Goal: Use online tool/utility: Utilize a website feature to perform a specific function

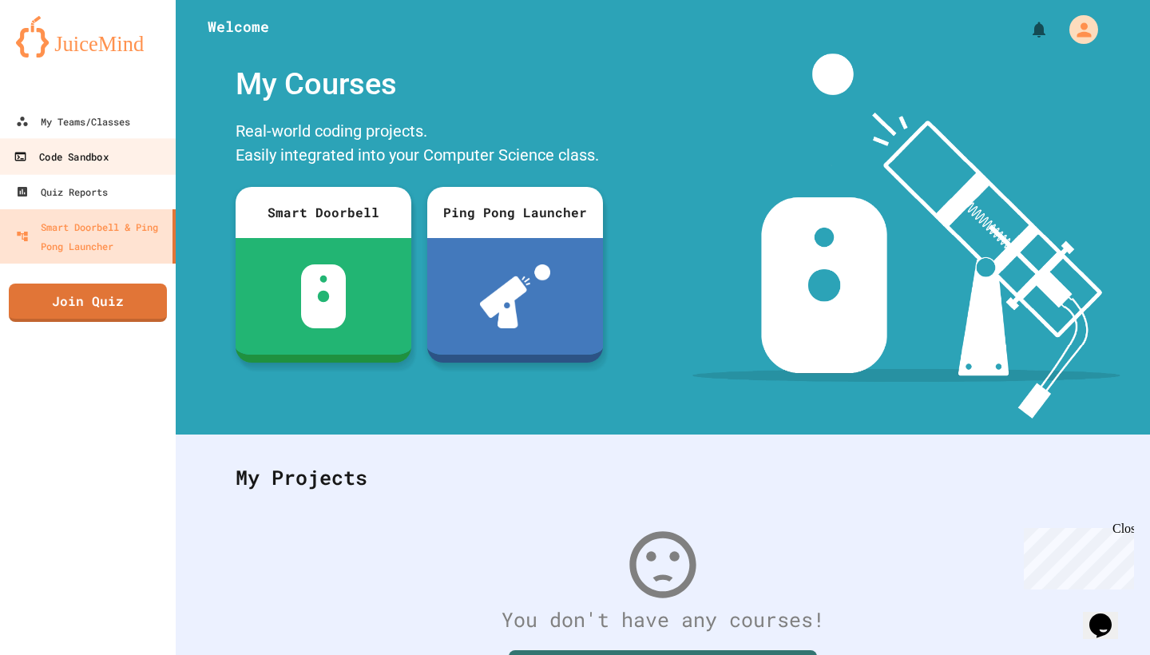
click at [85, 169] on link "Code Sandbox" at bounding box center [88, 156] width 181 height 36
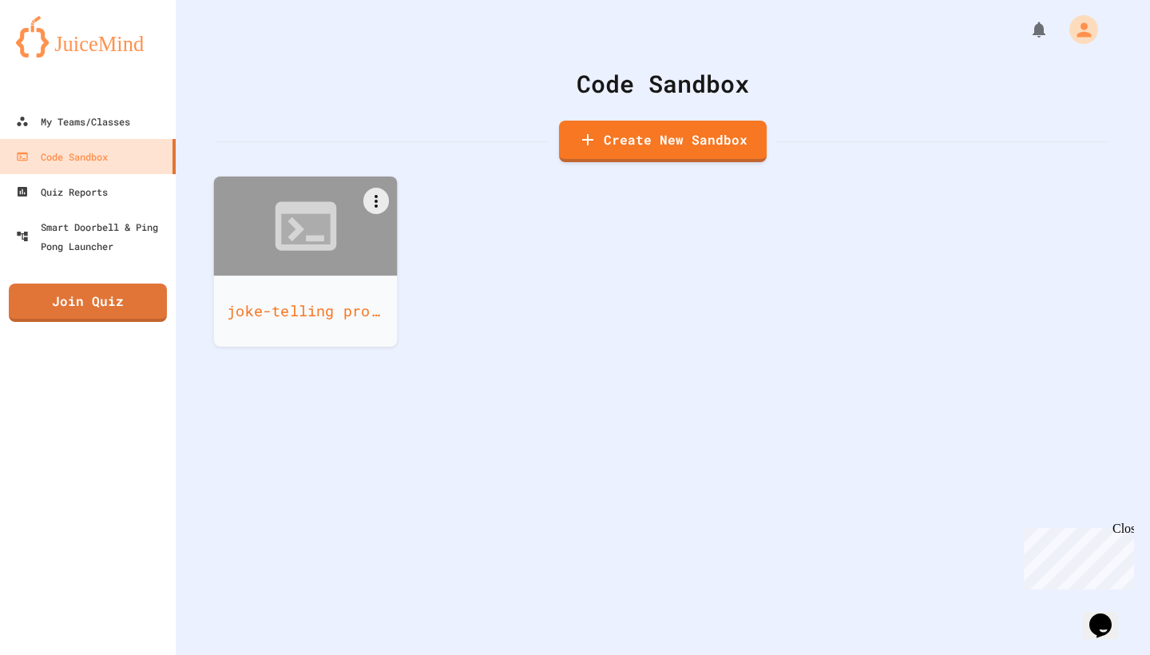
click at [331, 271] on div at bounding box center [306, 226] width 184 height 99
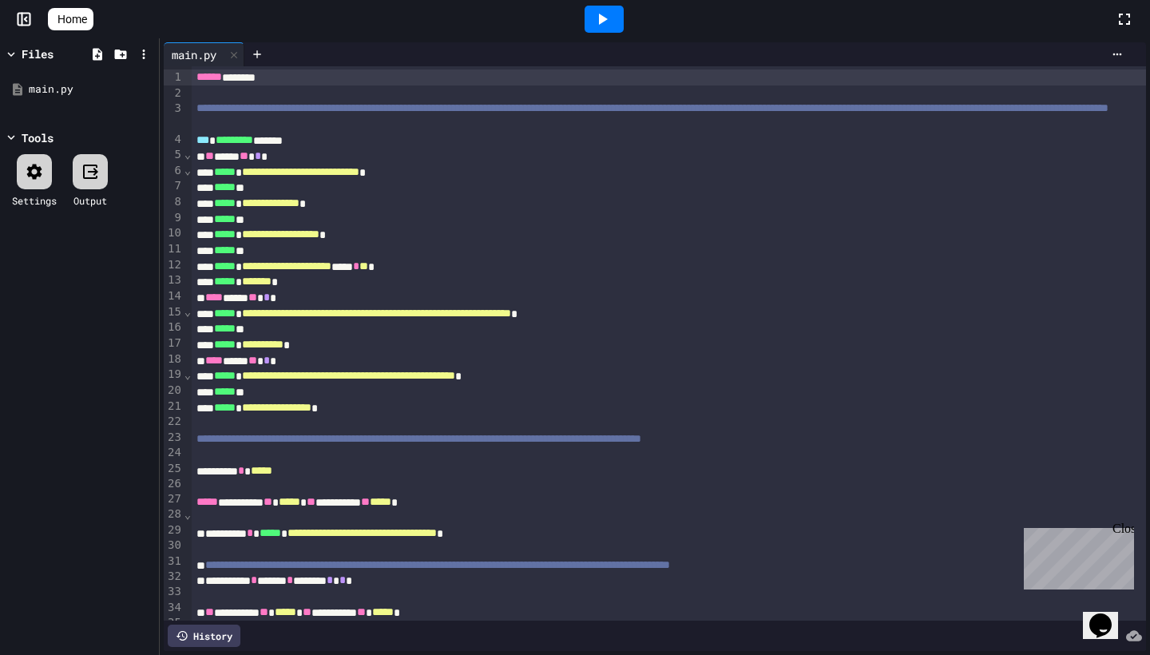
click at [612, 22] on icon at bounding box center [602, 19] width 19 height 19
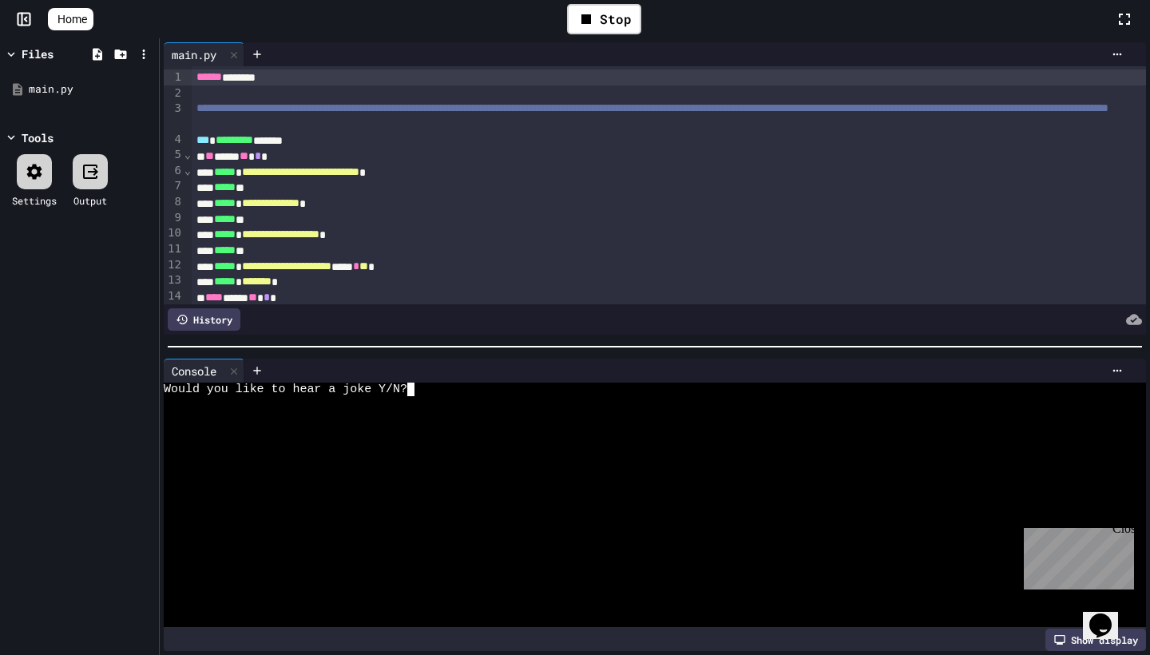
click at [416, 392] on textarea "Terminal input" at bounding box center [418, 390] width 7 height 14
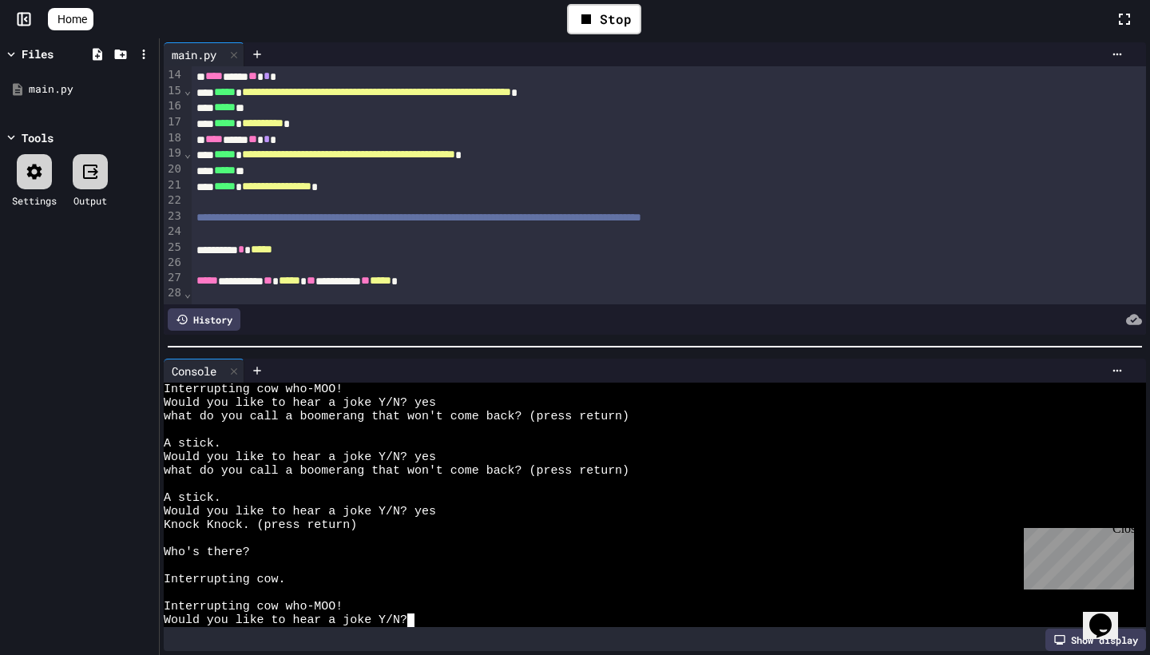
scroll to position [224, 0]
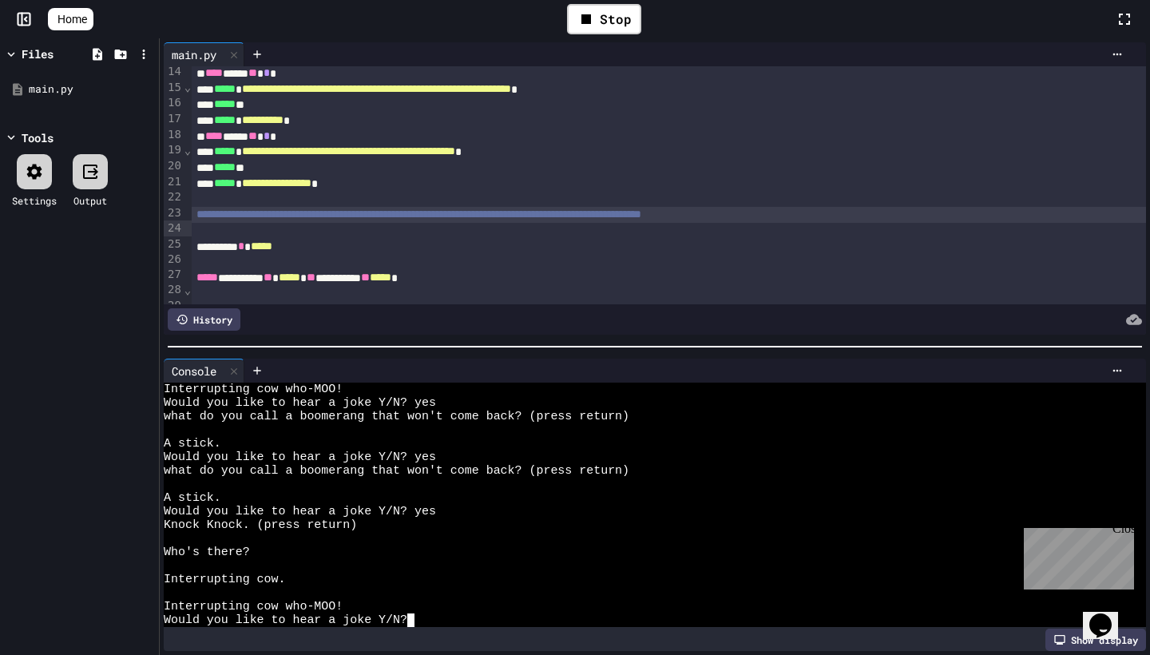
drag, startPoint x: 462, startPoint y: 229, endPoint x: 460, endPoint y: 279, distance: 49.6
click at [461, 236] on div "**********" at bounding box center [669, 144] width 955 height 604
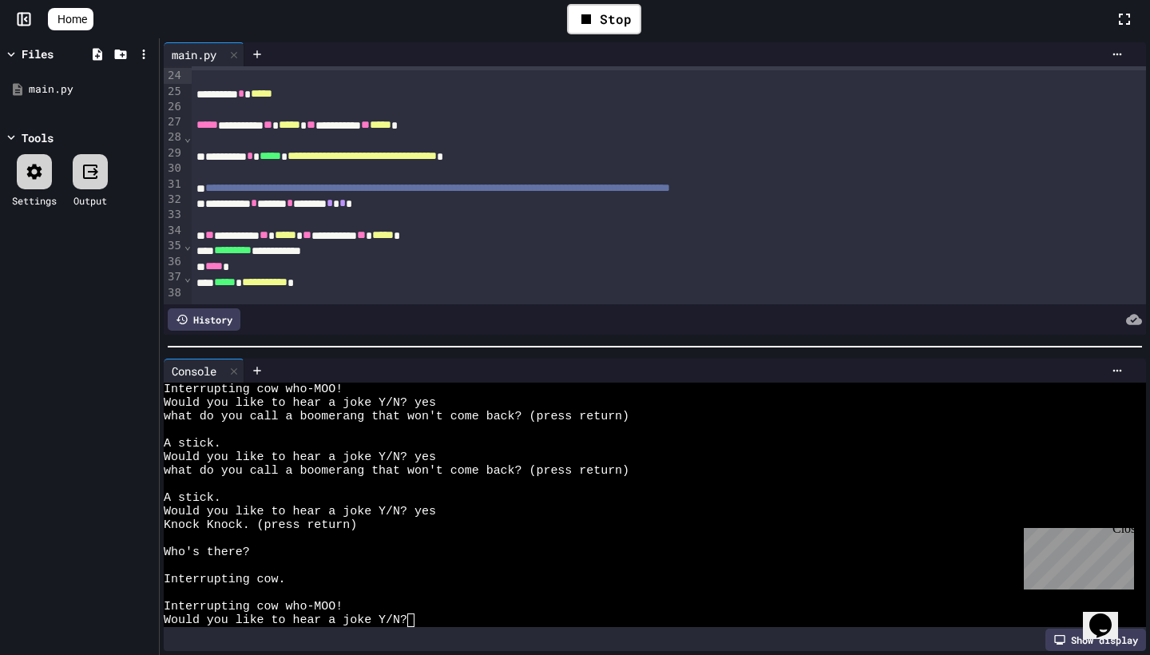
scroll to position [0, 0]
click at [238, 373] on icon at bounding box center [233, 371] width 11 height 11
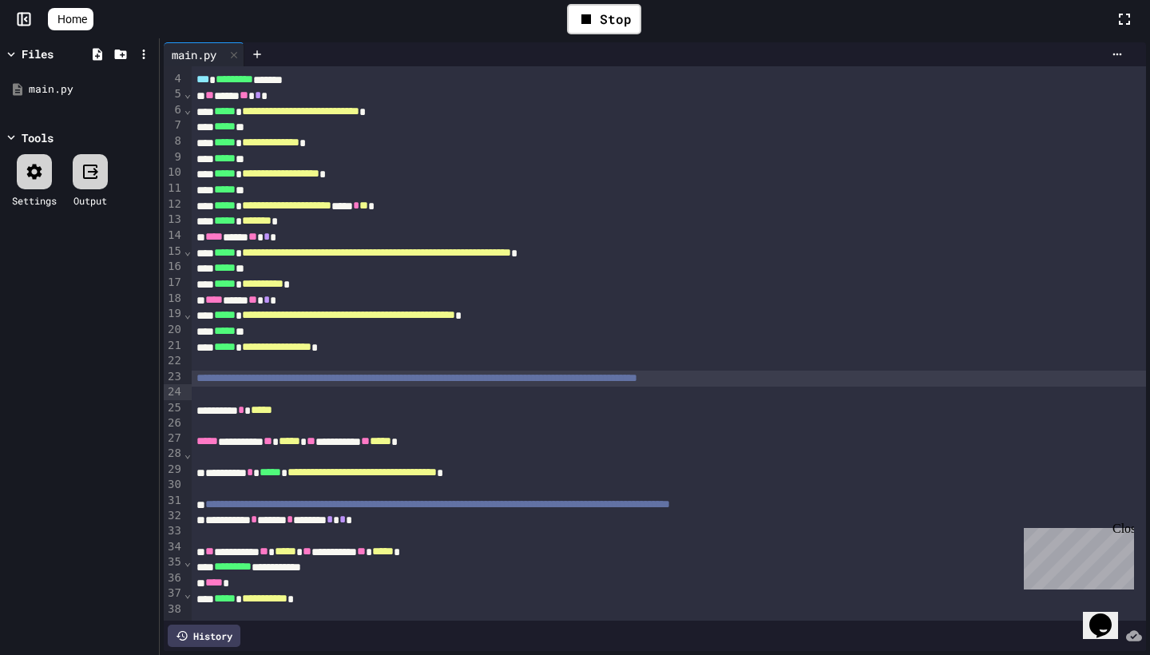
scroll to position [61, 0]
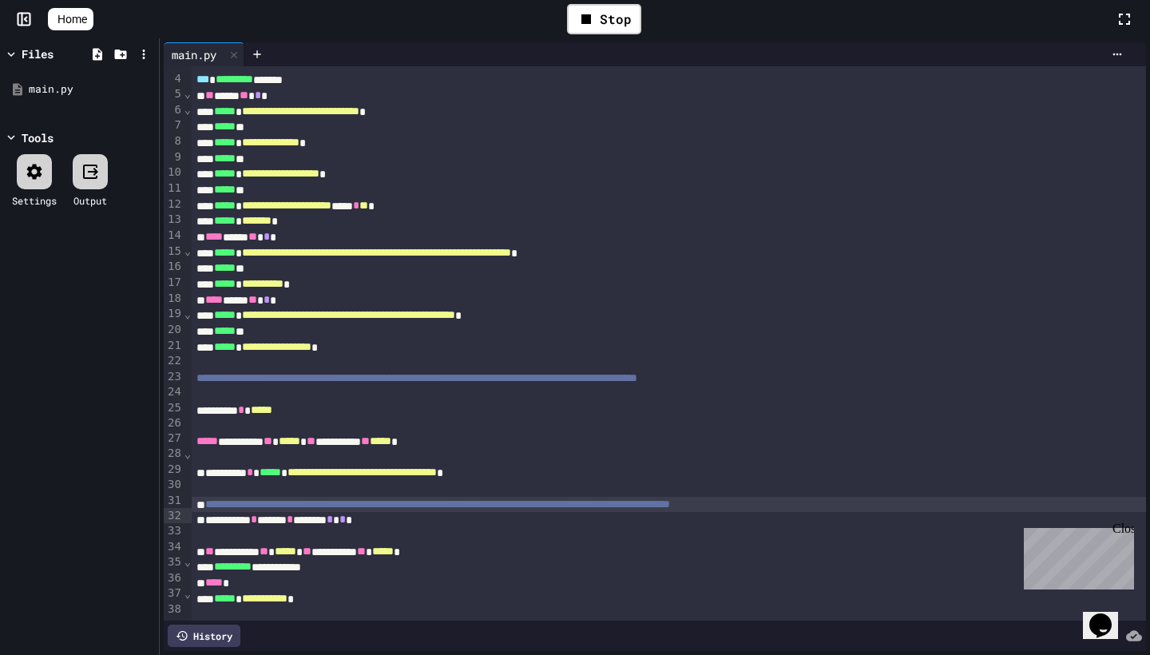
click at [208, 513] on div "**********" at bounding box center [669, 505] width 955 height 16
click at [591, 20] on icon at bounding box center [587, 19] width 10 height 10
click at [593, 20] on div at bounding box center [604, 19] width 39 height 27
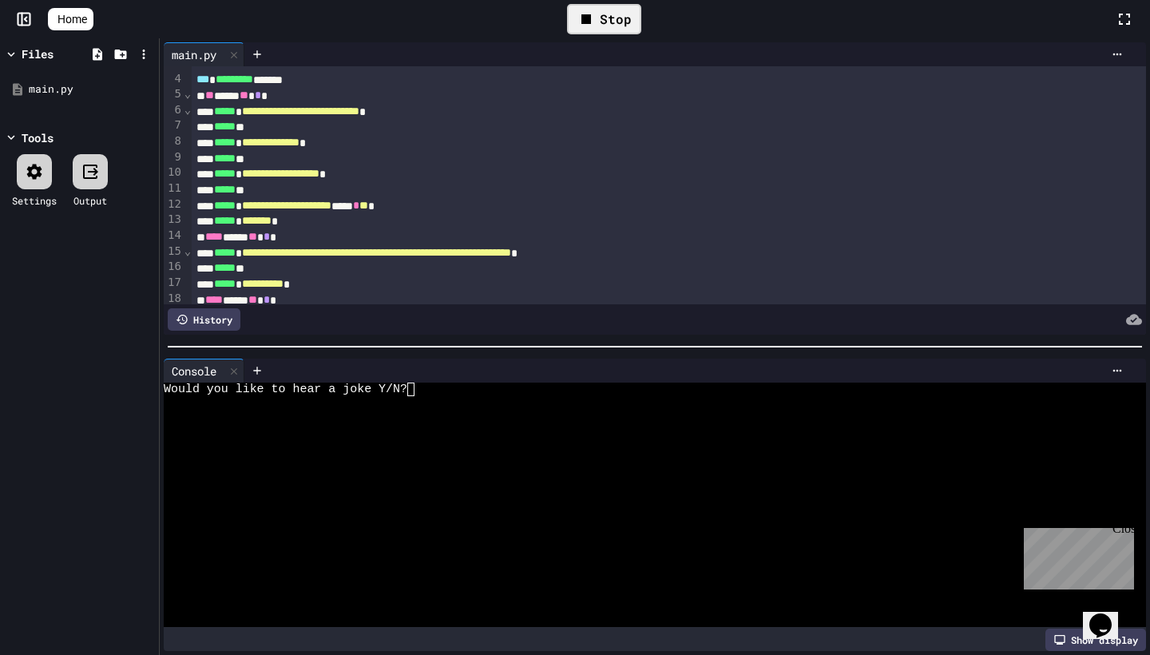
click at [418, 392] on textarea "Terminal input" at bounding box center [418, 390] width 7 height 14
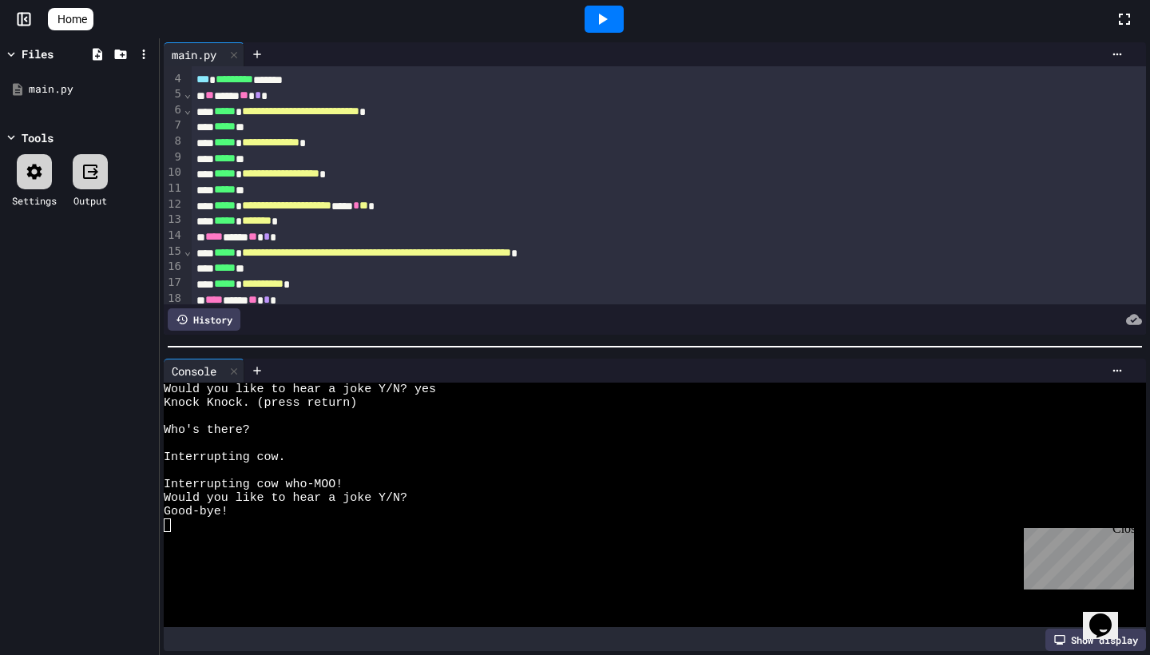
click at [620, 26] on div at bounding box center [604, 19] width 39 height 27
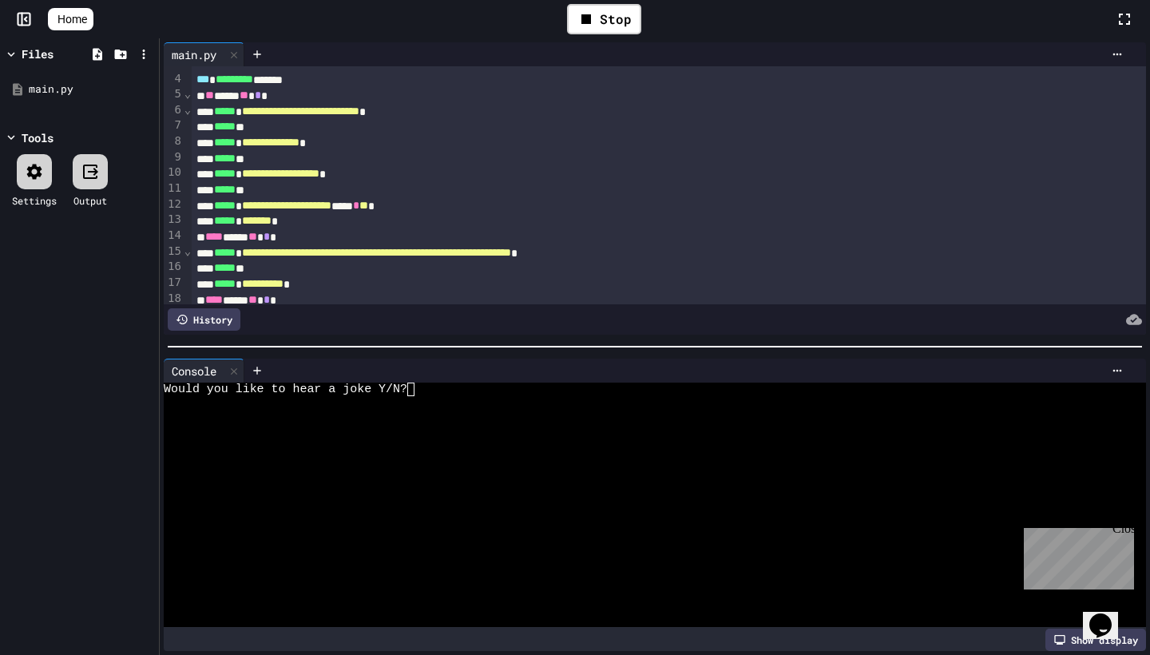
click at [419, 393] on textarea "Terminal input" at bounding box center [418, 390] width 7 height 14
drag, startPoint x: 419, startPoint y: 393, endPoint x: 554, endPoint y: 185, distance: 248.4
click at [612, 15] on icon at bounding box center [602, 19] width 19 height 19
drag, startPoint x: 424, startPoint y: 391, endPoint x: 424, endPoint y: 403, distance: 11.2
click at [424, 393] on div "Would you like to hear a joke Y/N?" at bounding box center [649, 390] width 971 height 14
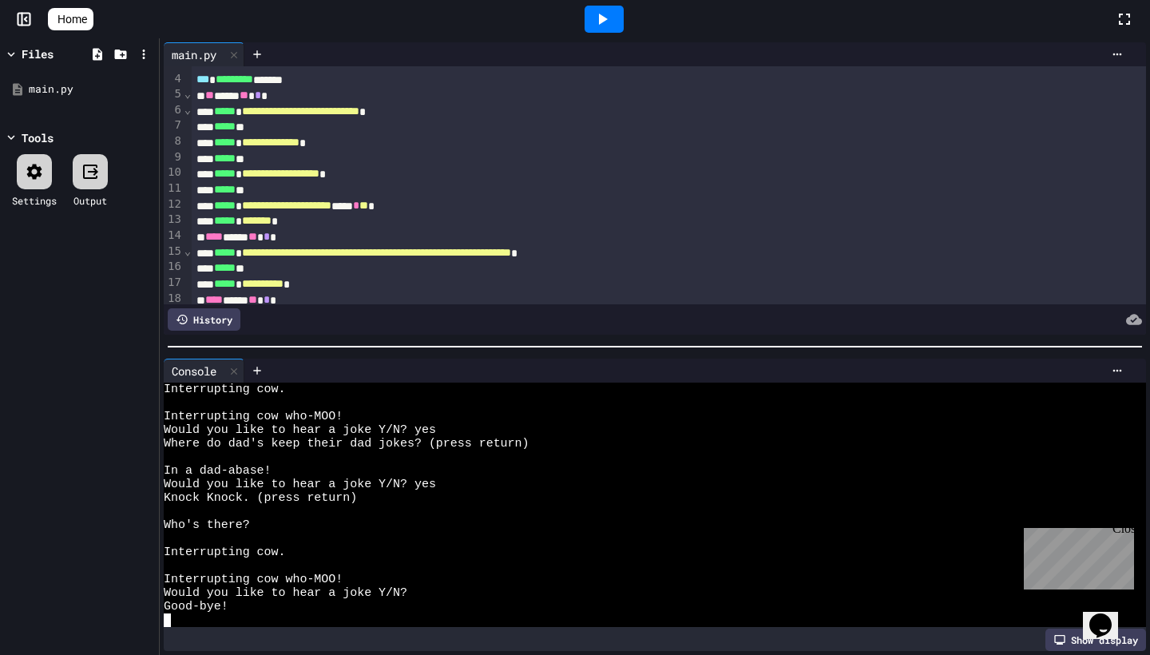
scroll to position [122, 0]
click at [595, 19] on div at bounding box center [604, 19] width 39 height 27
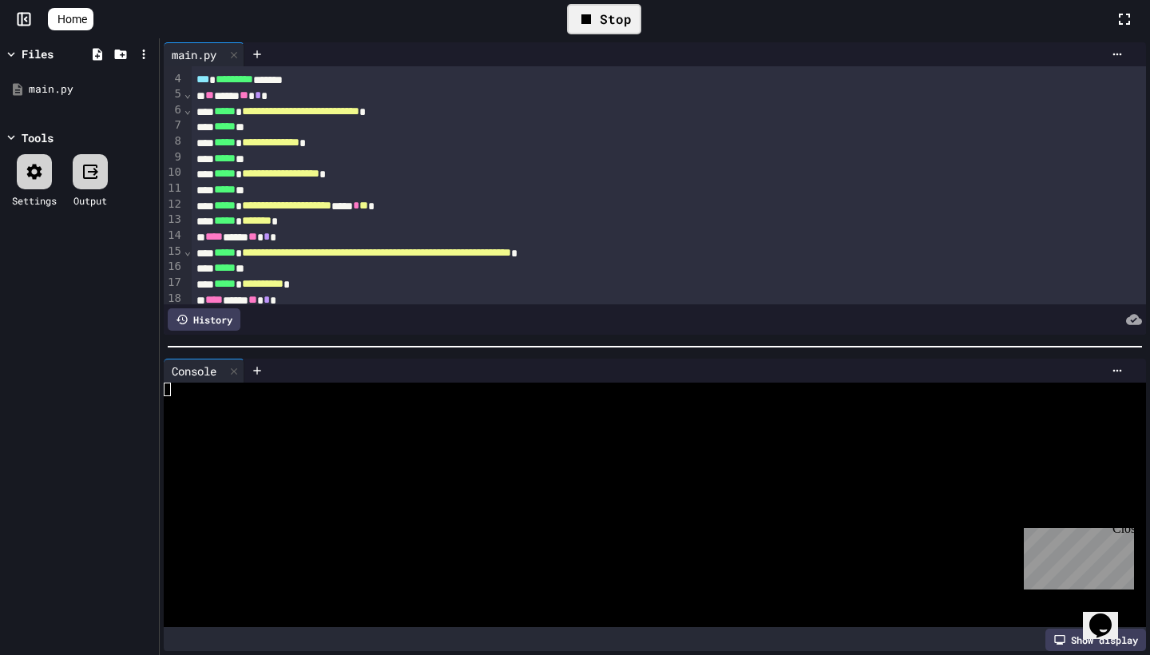
scroll to position [0, 0]
click at [591, 19] on icon at bounding box center [587, 19] width 10 height 10
click at [233, 374] on icon at bounding box center [234, 370] width 6 height 6
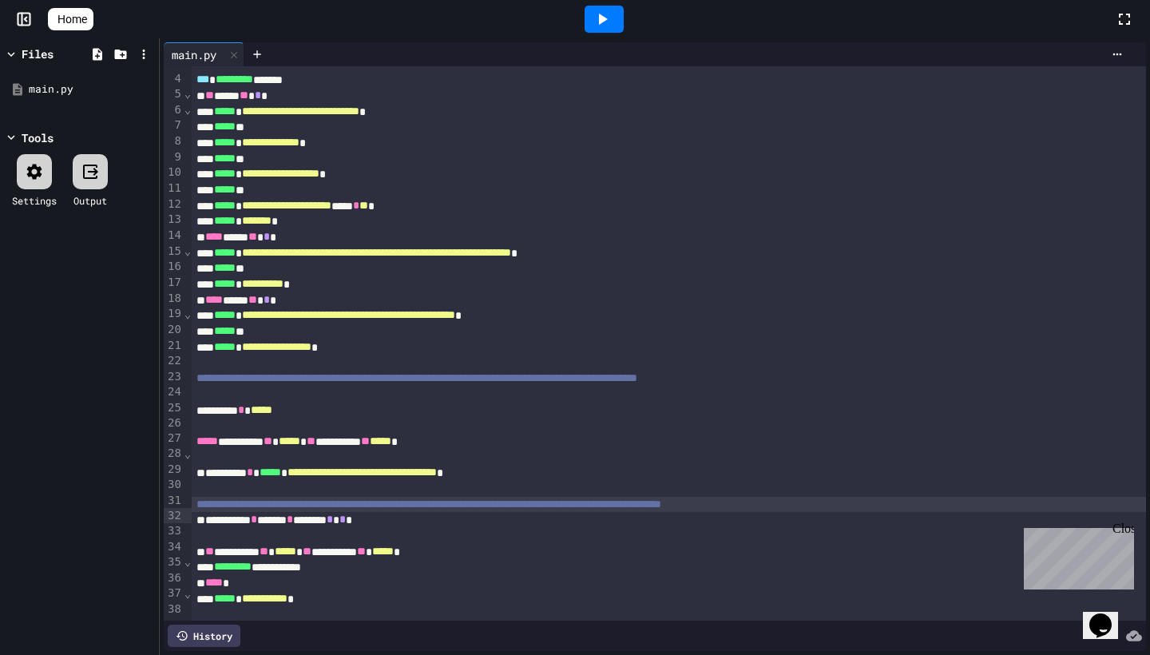
click at [96, 186] on div at bounding box center [90, 171] width 35 height 35
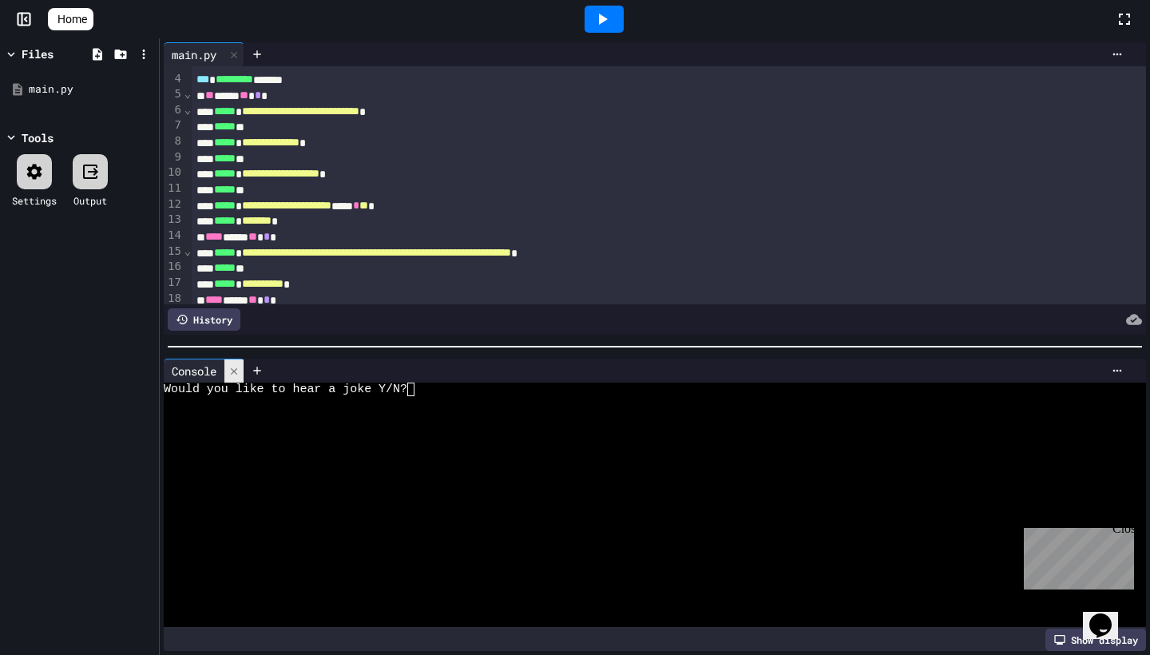
click at [236, 368] on icon at bounding box center [233, 371] width 11 height 11
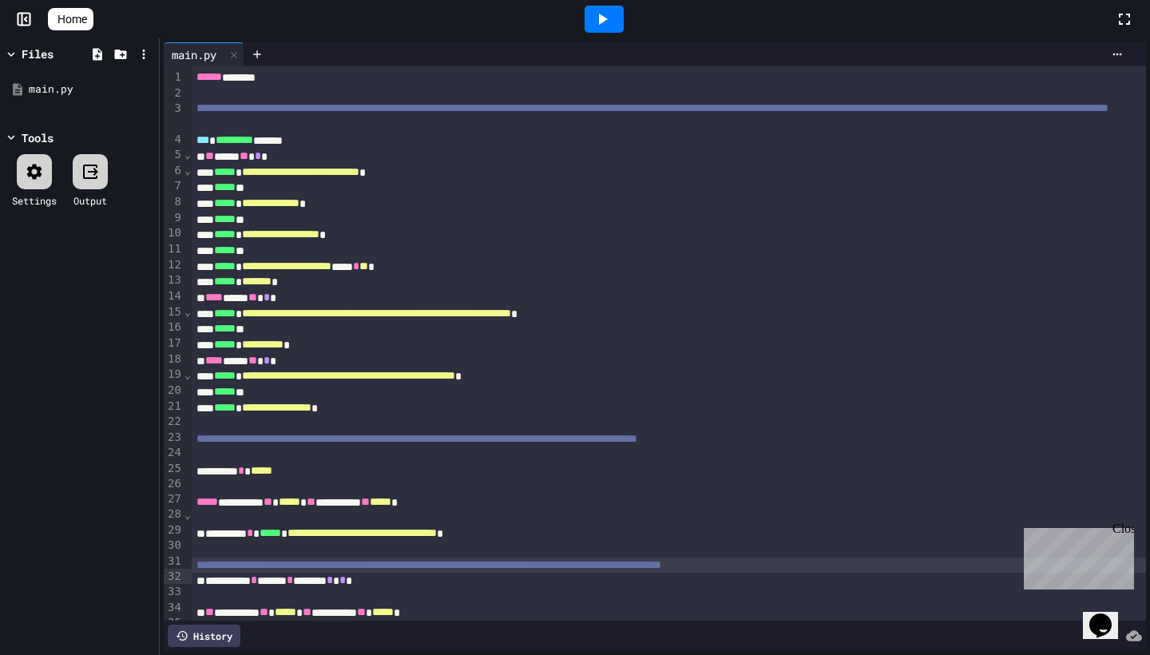
click at [605, 13] on icon at bounding box center [602, 19] width 19 height 19
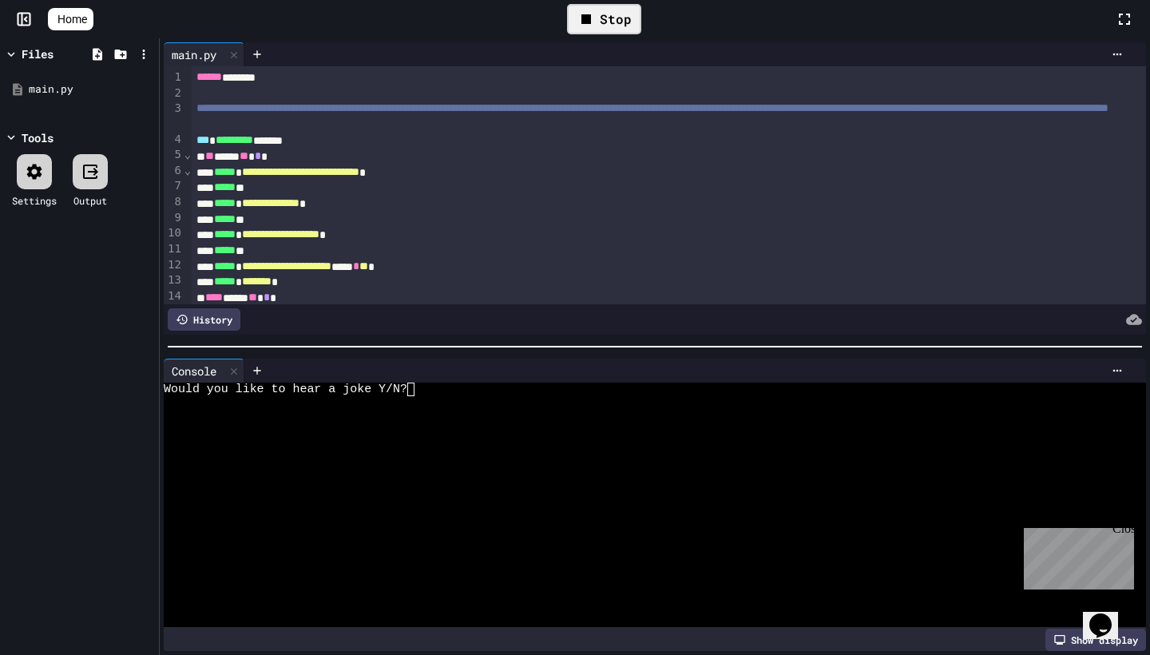
click at [413, 382] on div at bounding box center [687, 371] width 886 height 24
click at [418, 387] on textarea "Terminal input" at bounding box center [418, 390] width 7 height 14
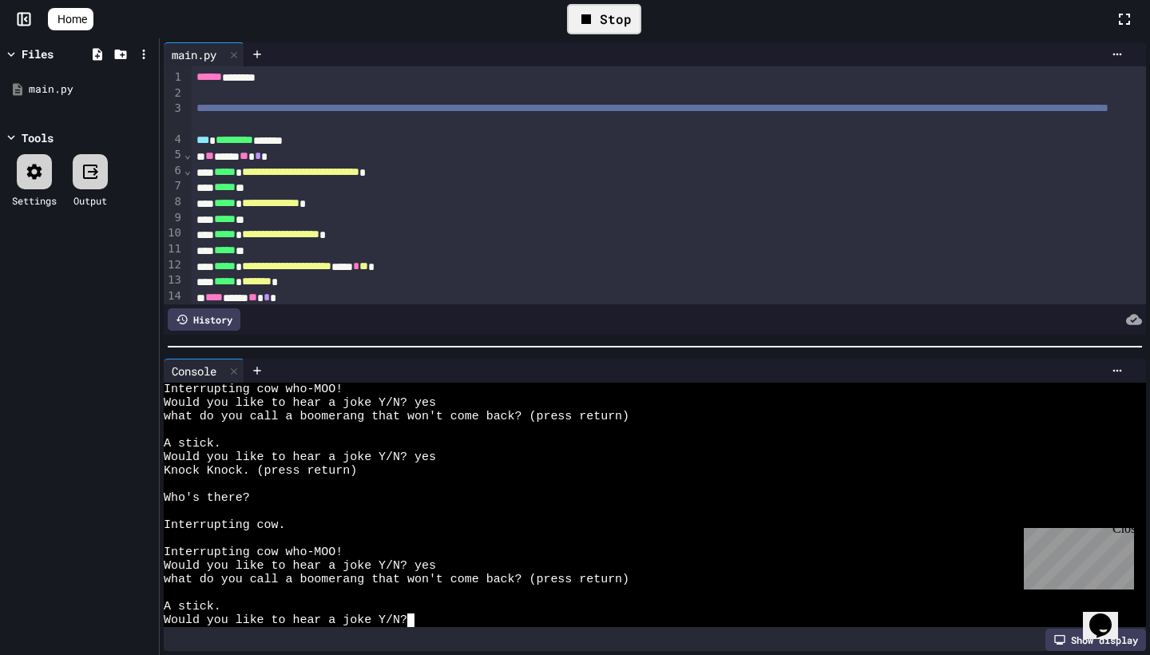
scroll to position [122, 0]
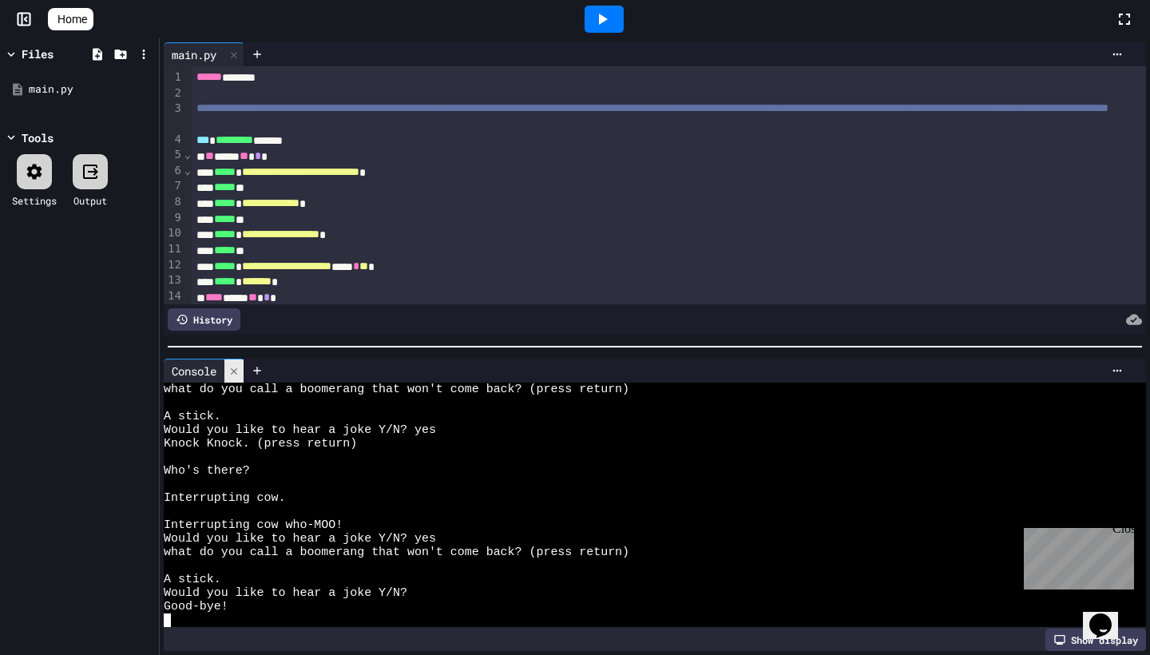
click at [237, 378] on div at bounding box center [233, 371] width 19 height 23
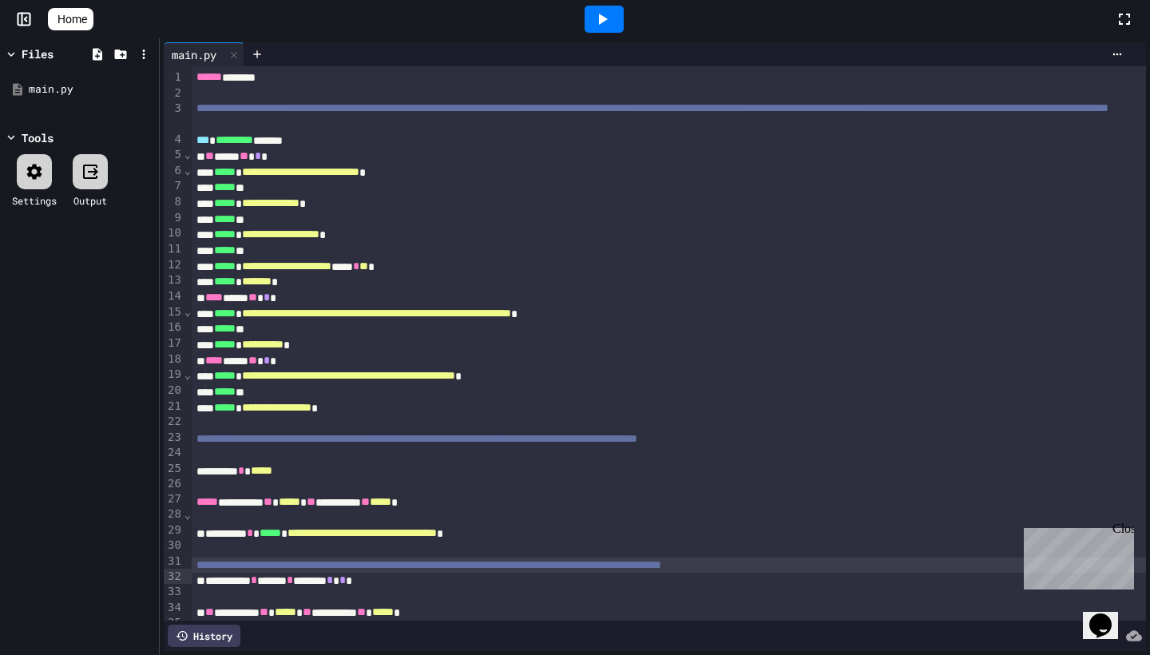
click at [614, 38] on div at bounding box center [604, 19] width 55 height 43
click at [609, 28] on icon at bounding box center [602, 19] width 19 height 19
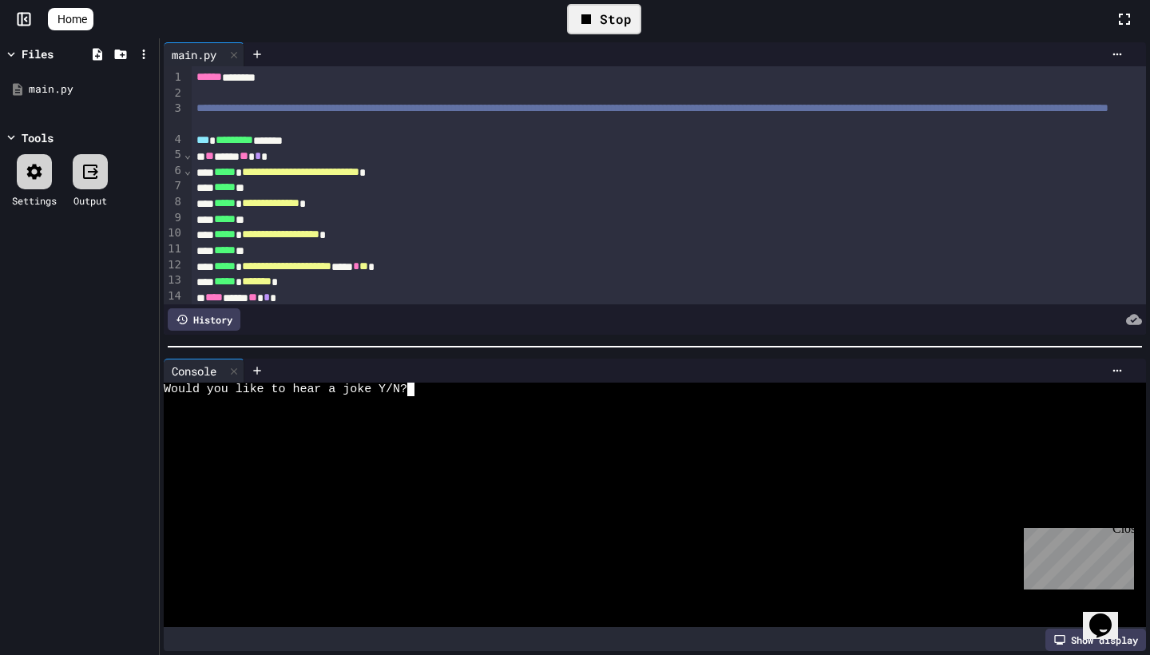
click at [421, 387] on textarea "Terminal input" at bounding box center [418, 390] width 7 height 14
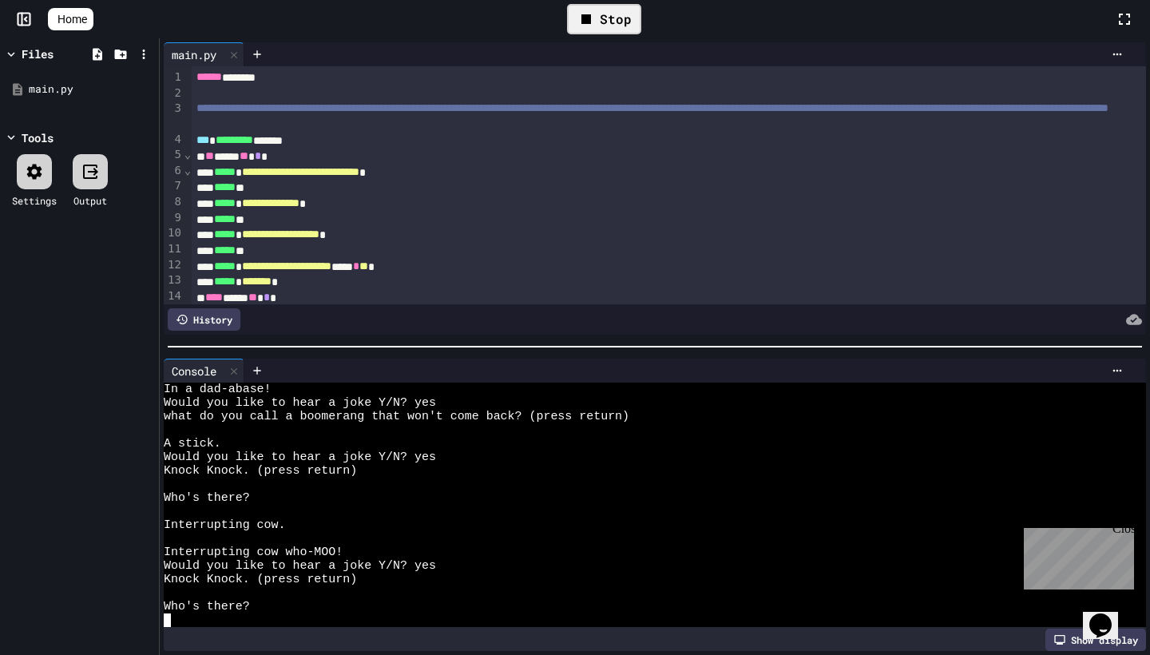
scroll to position [68, 0]
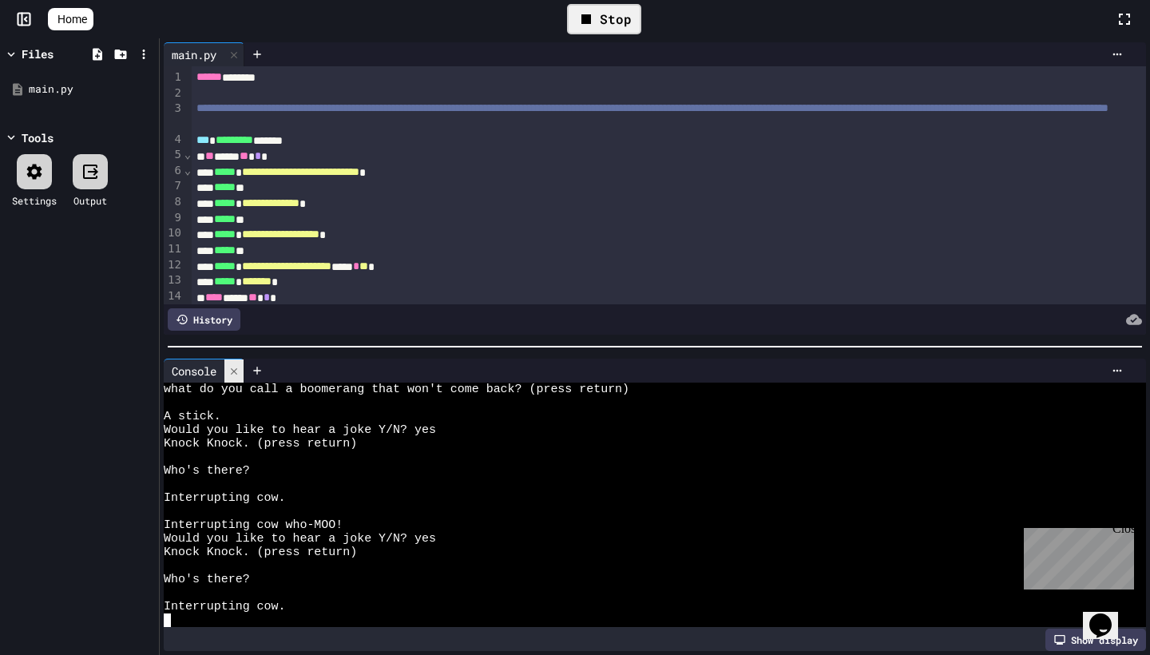
click at [241, 381] on div at bounding box center [233, 371] width 19 height 23
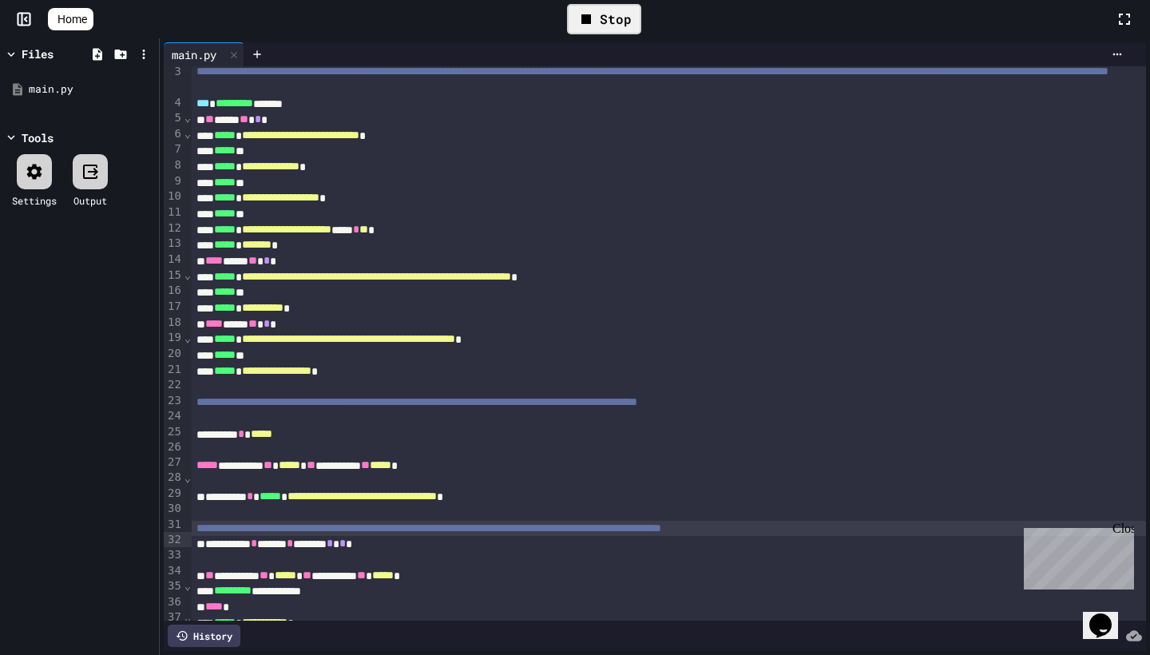
scroll to position [54, 0]
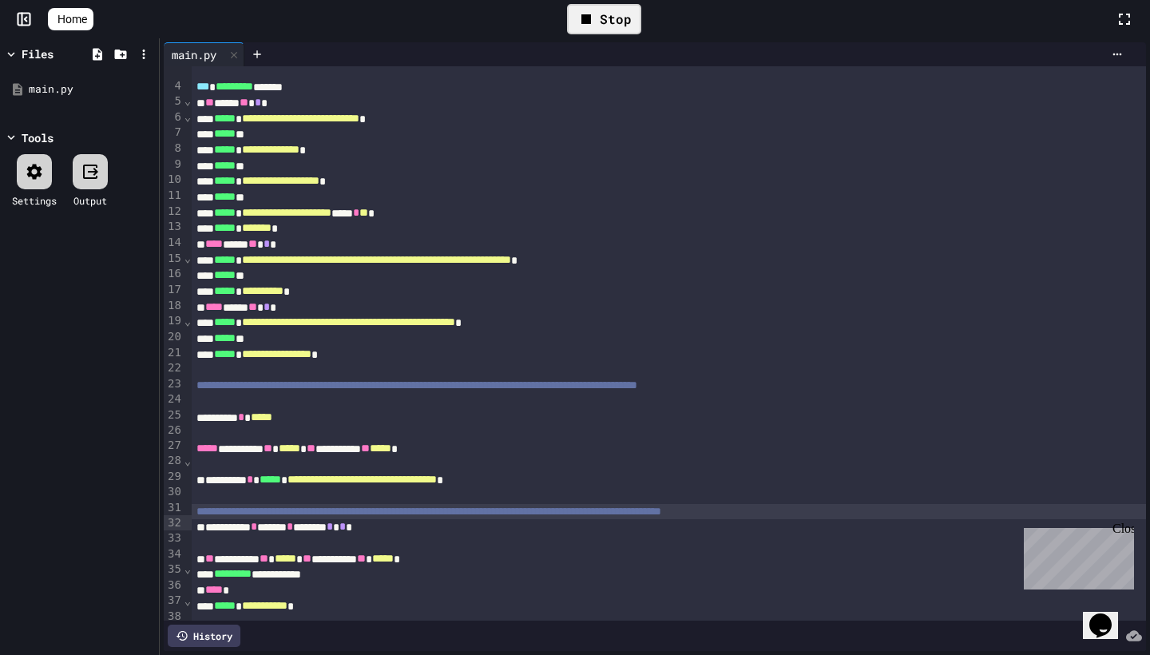
click at [395, 363] on div "**********" at bounding box center [669, 355] width 955 height 16
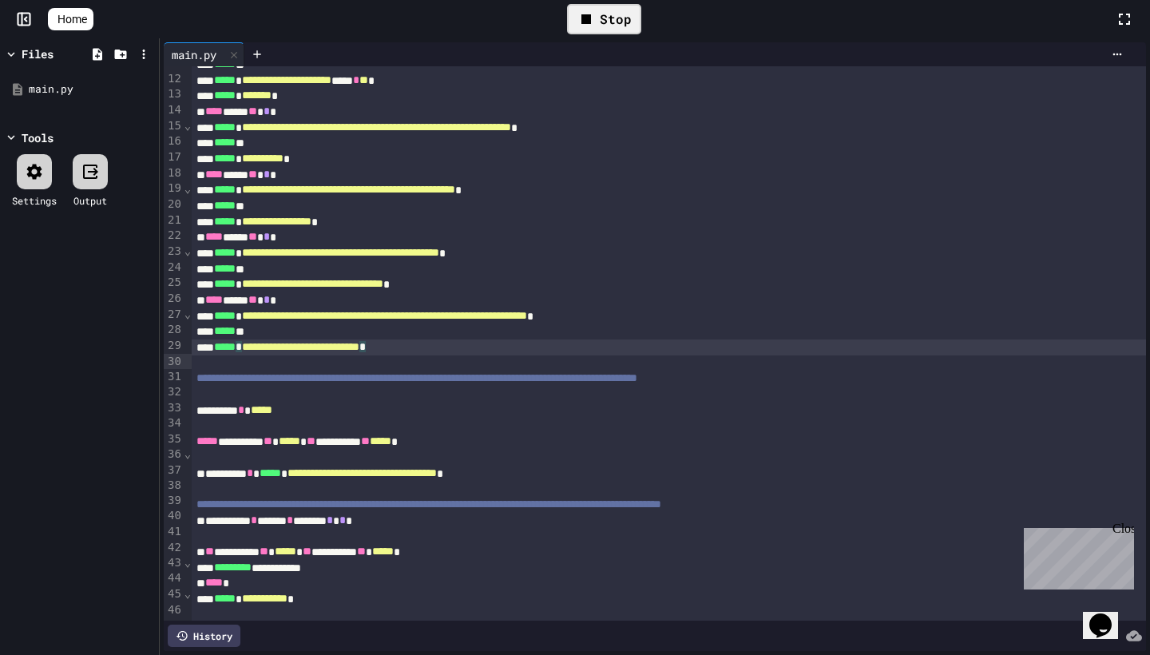
scroll to position [0, 0]
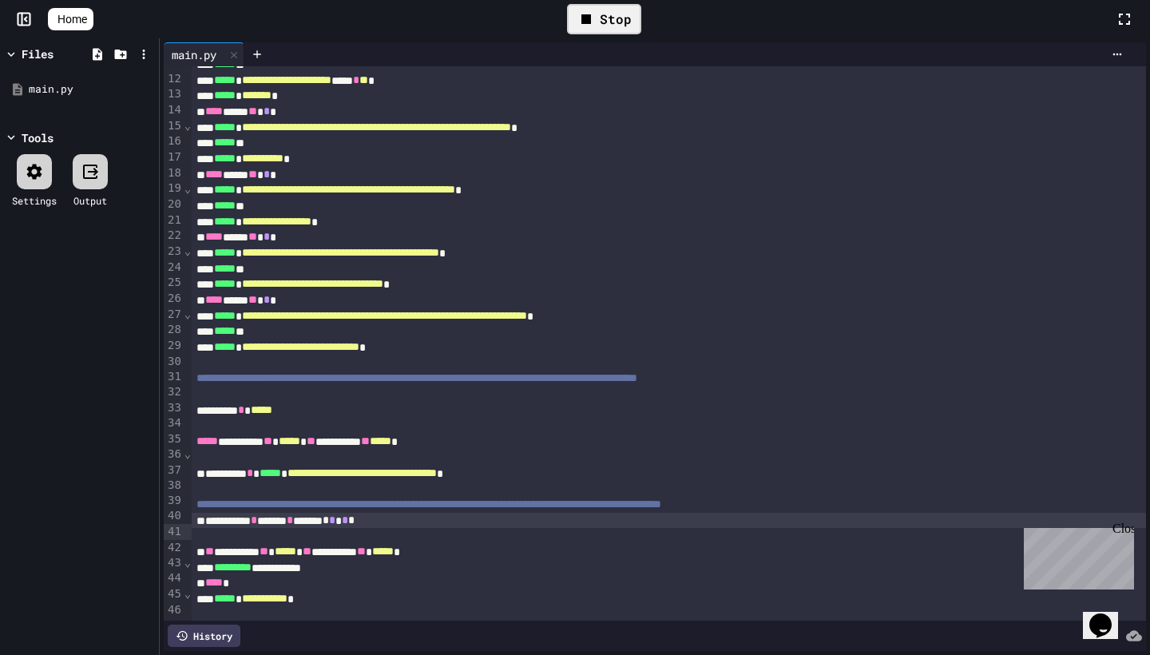
click at [605, 22] on div "Stop" at bounding box center [604, 19] width 74 height 30
click at [99, 177] on icon at bounding box center [90, 171] width 19 height 19
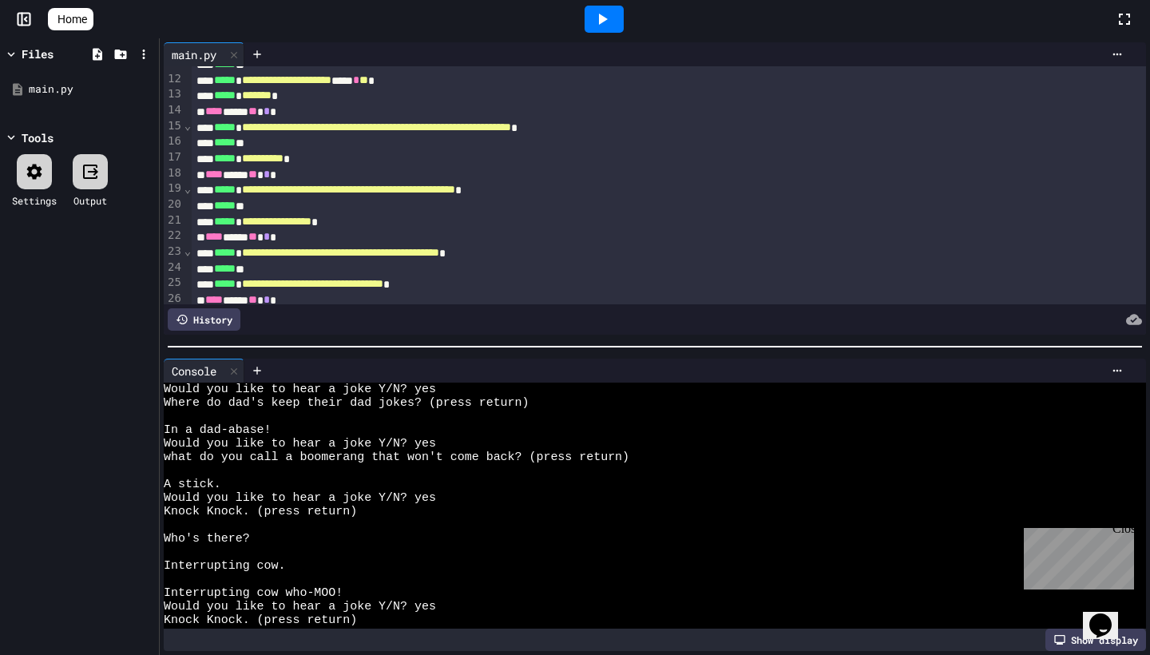
scroll to position [68, 0]
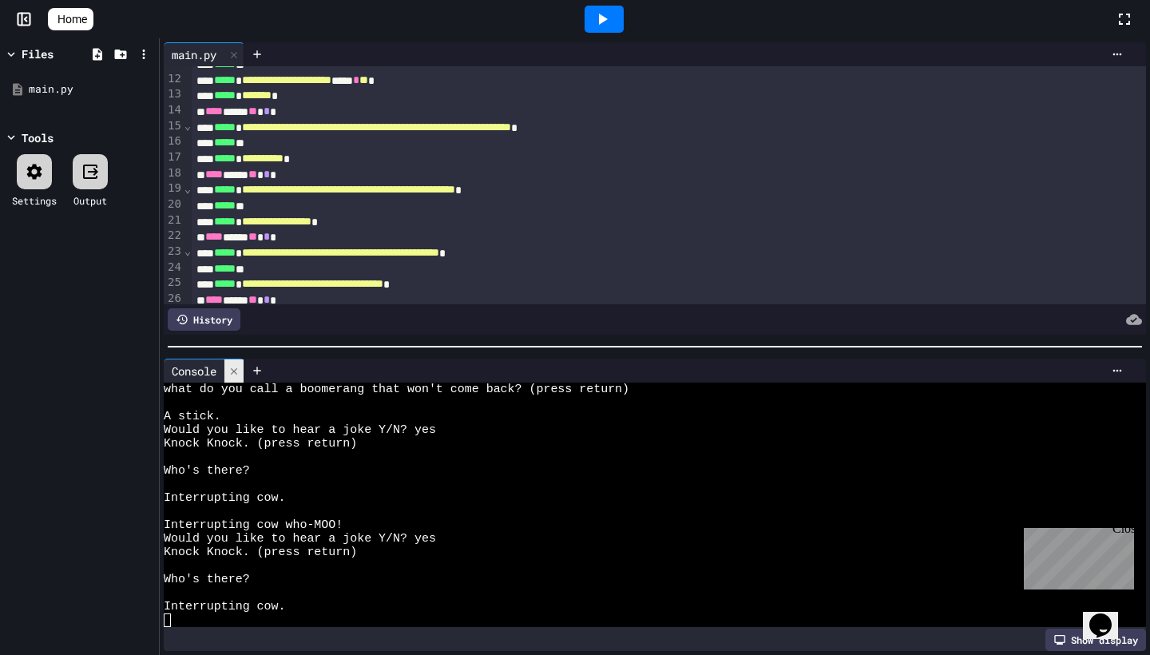
click at [240, 374] on icon at bounding box center [233, 371] width 11 height 11
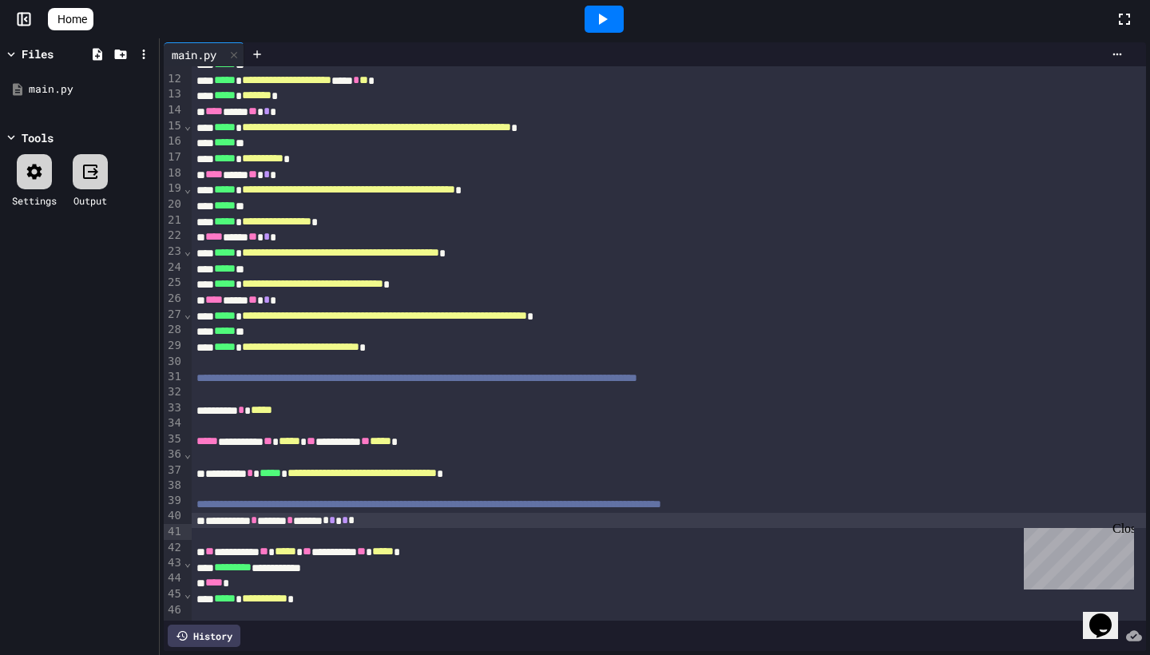
click at [594, 26] on div at bounding box center [604, 19] width 39 height 27
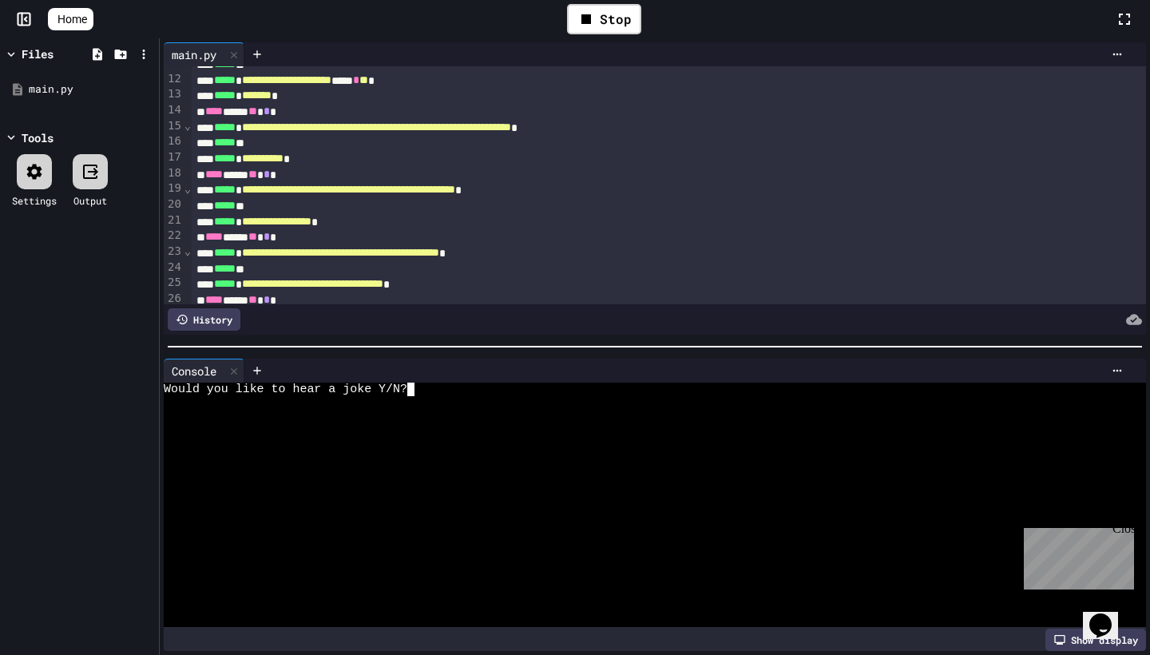
click at [416, 394] on textarea "Terminal input" at bounding box center [418, 390] width 7 height 14
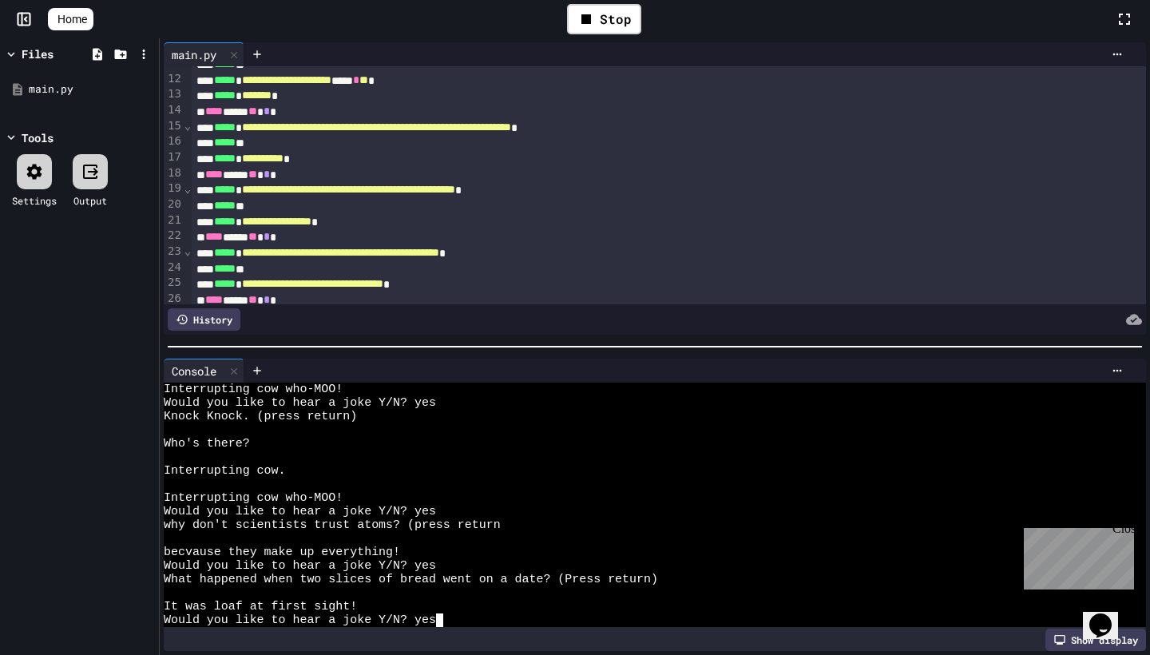
scroll to position [394, 0]
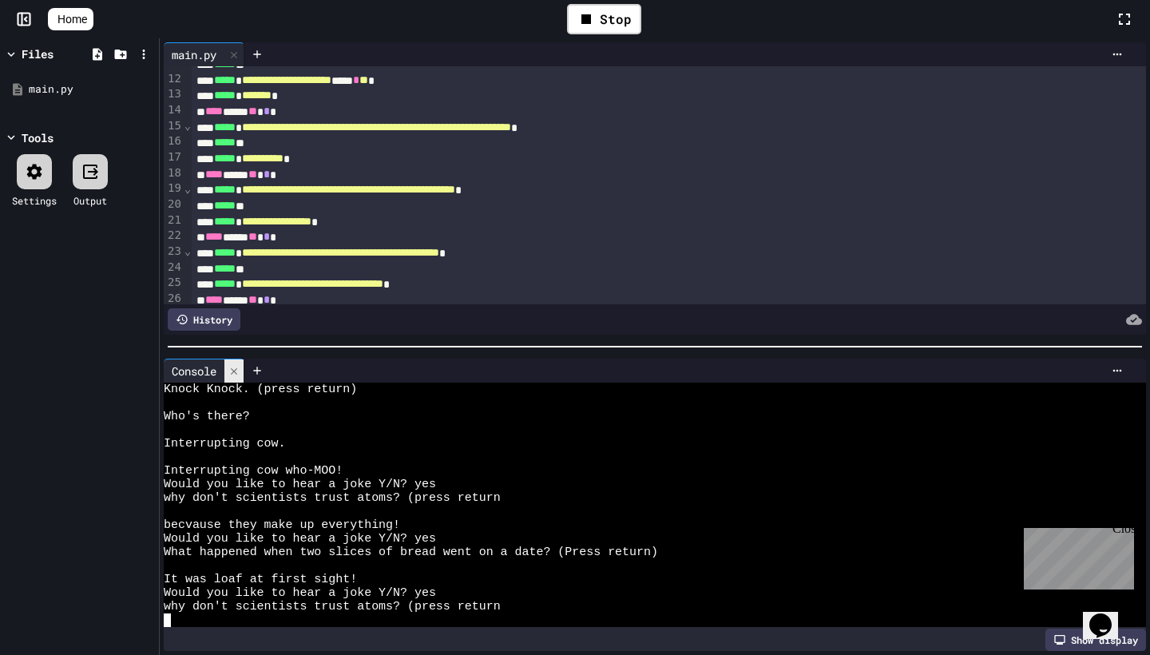
click at [232, 367] on icon at bounding box center [233, 371] width 11 height 11
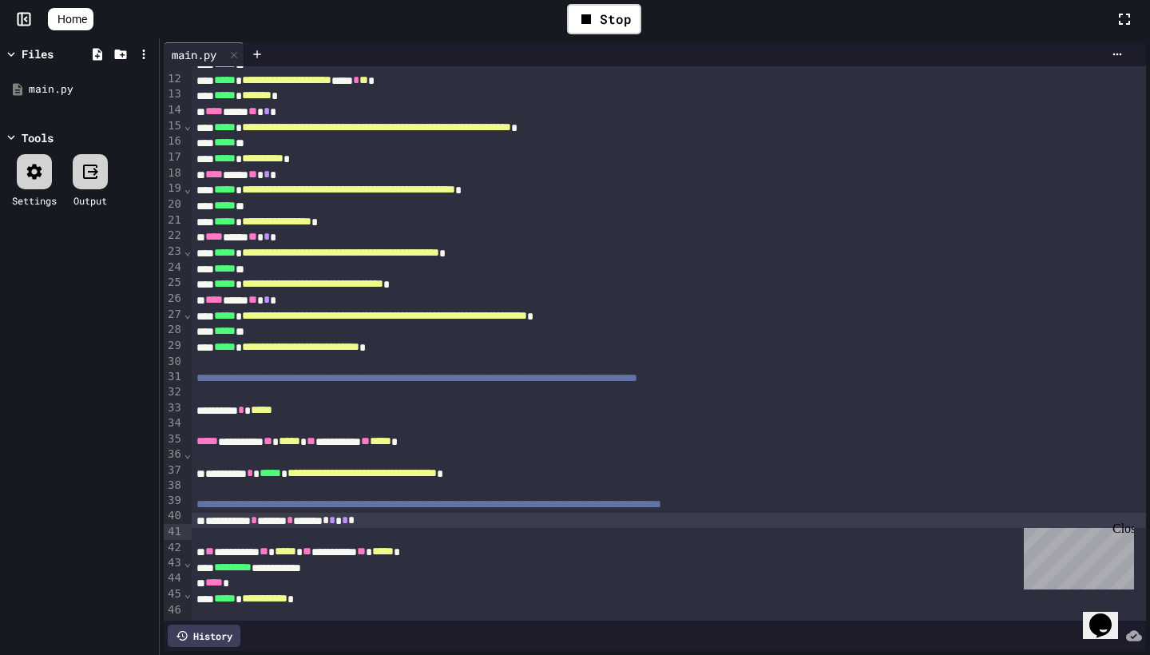
scroll to position [0, 0]
click at [596, 25] on icon at bounding box center [586, 19] width 19 height 19
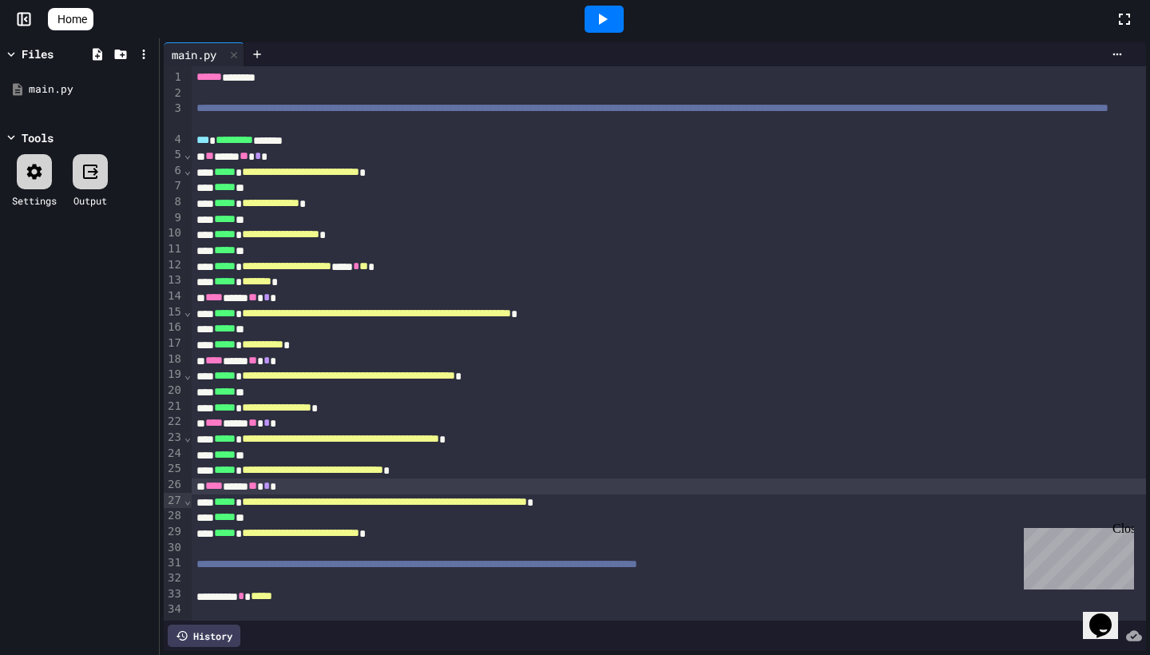
drag, startPoint x: 1079, startPoint y: 505, endPoint x: 1087, endPoint y: 509, distance: 8.2
click at [1087, 509] on div "**********" at bounding box center [669, 431] width 955 height 730
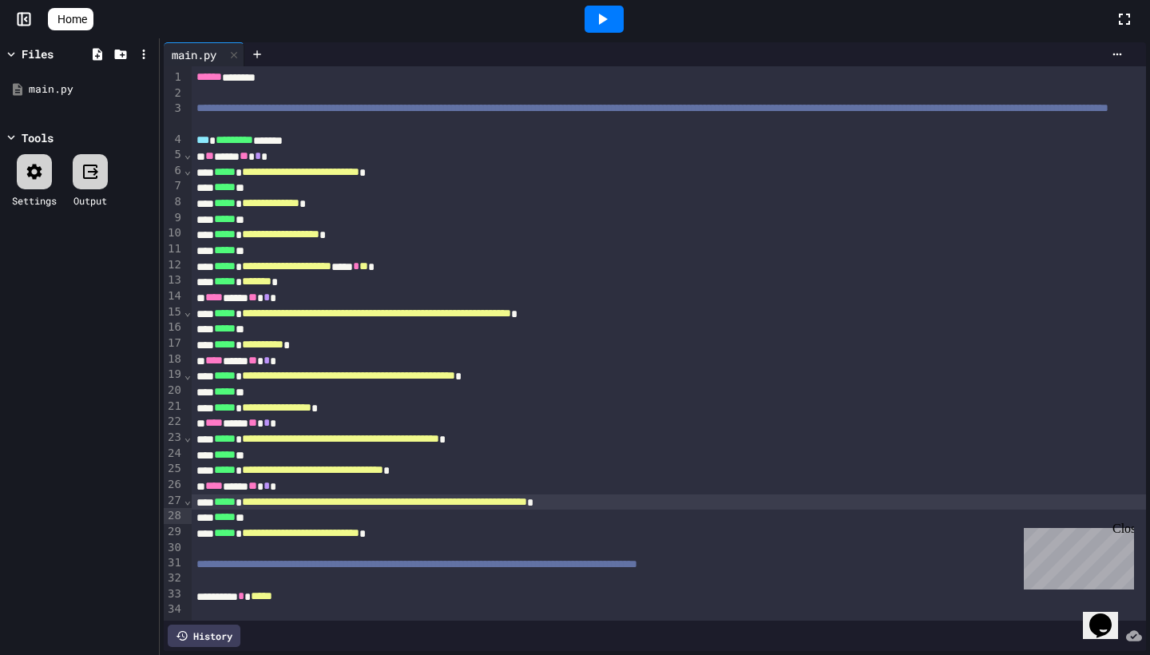
click at [1122, 527] on div "Close" at bounding box center [1123, 532] width 20 height 20
click at [598, 19] on div at bounding box center [604, 19] width 39 height 27
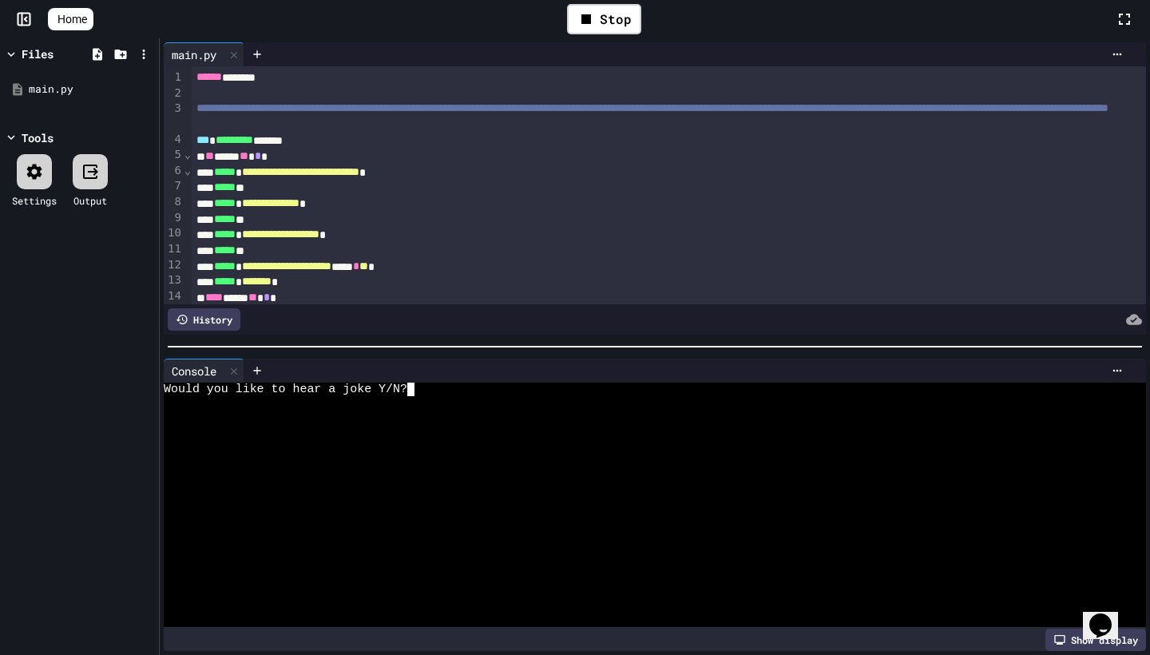
click at [418, 392] on textarea "Terminal input" at bounding box center [418, 390] width 7 height 14
click at [596, 19] on icon at bounding box center [586, 19] width 19 height 19
click at [242, 375] on div at bounding box center [233, 371] width 19 height 23
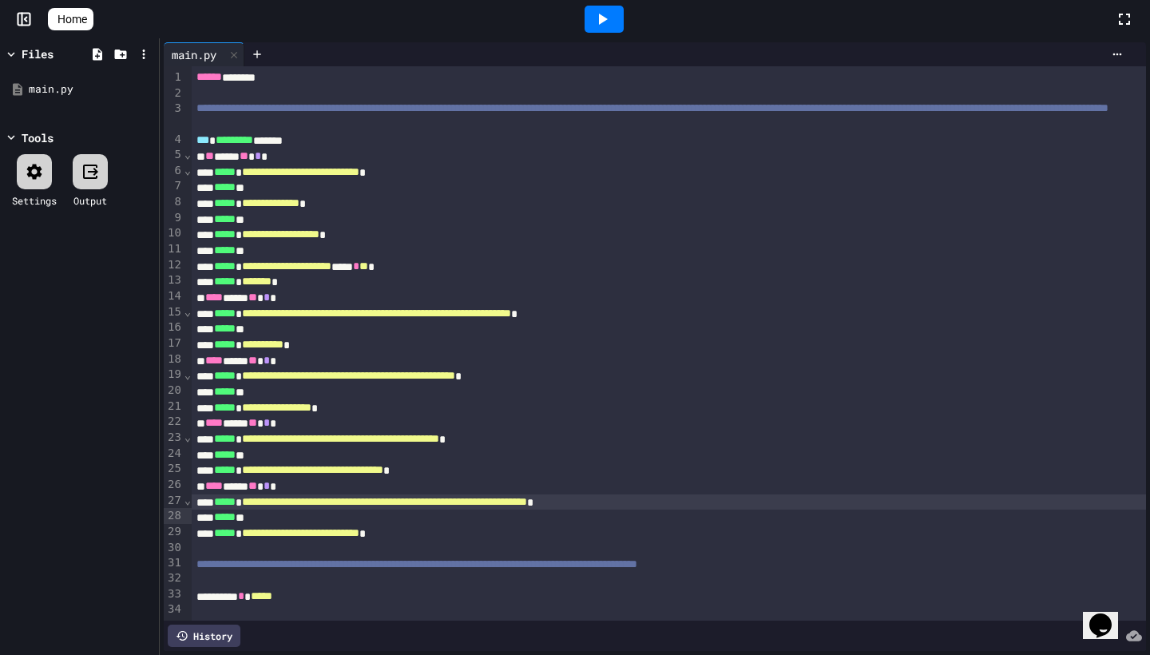
click at [605, 20] on icon at bounding box center [602, 19] width 19 height 19
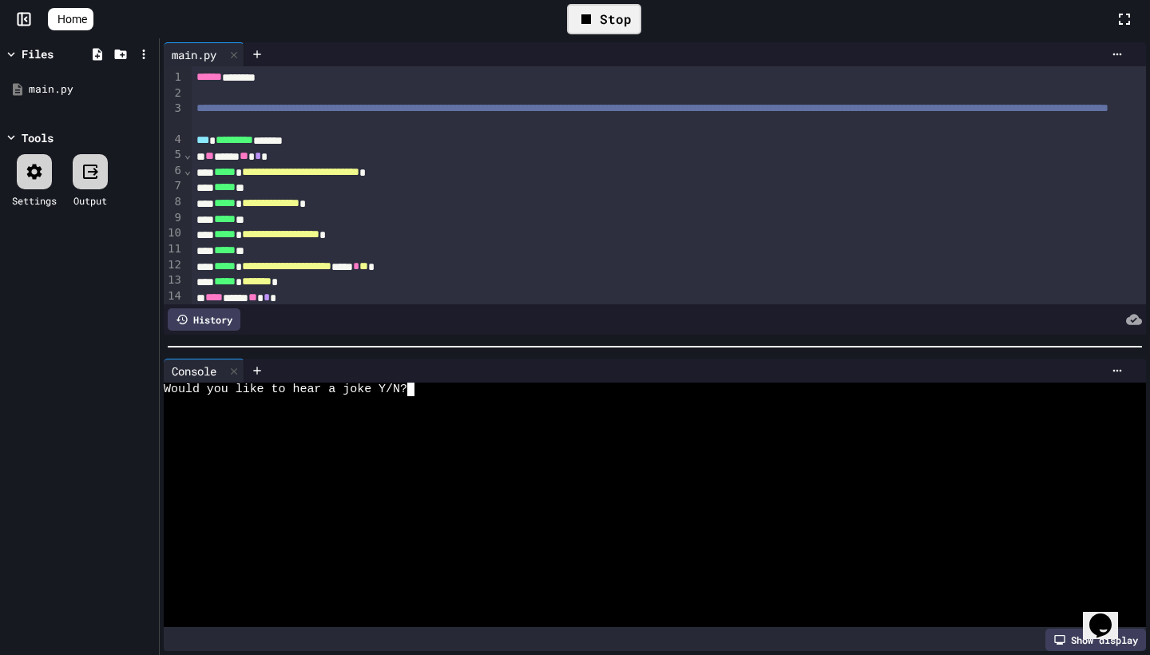
click at [415, 388] on textarea "Terminal input" at bounding box center [418, 390] width 7 height 14
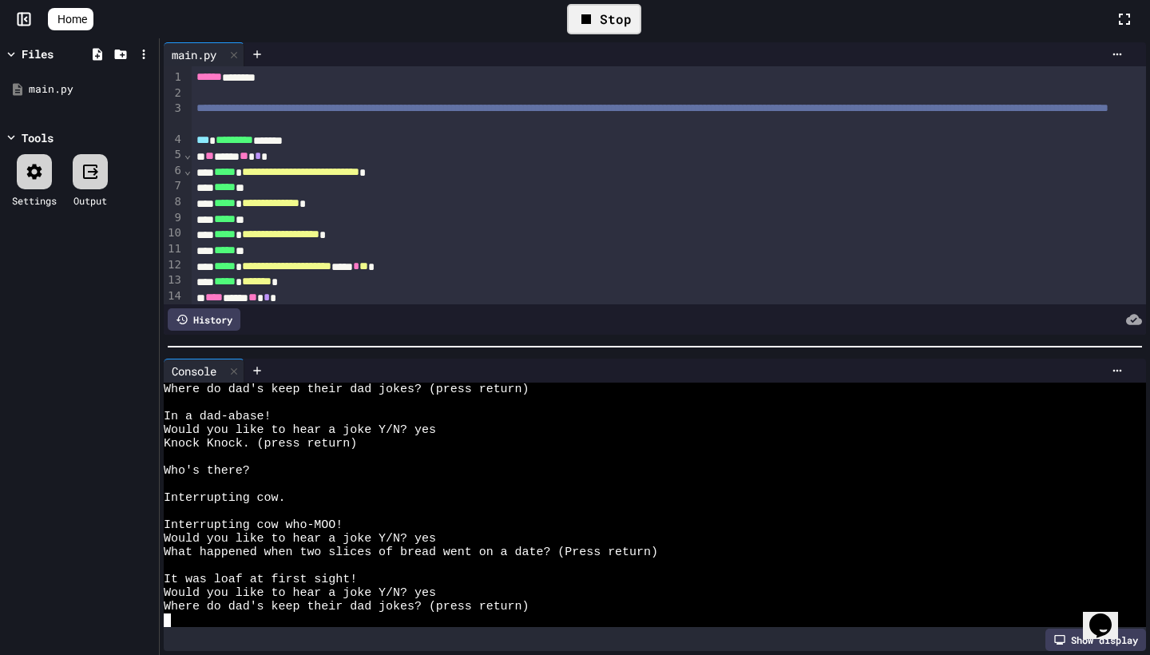
scroll to position [557, 0]
